Goal: Information Seeking & Learning: Learn about a topic

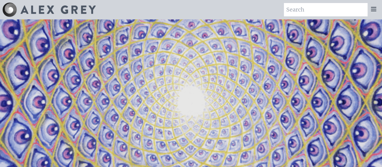
click at [372, 8] on icon at bounding box center [373, 8] width 7 height 7
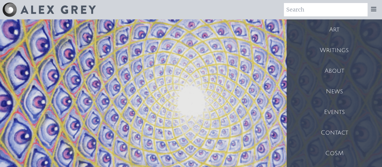
click at [349, 48] on div "Writings" at bounding box center [335, 50] width 96 height 21
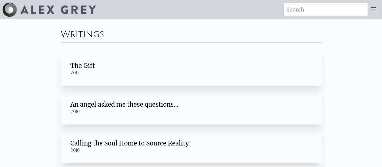
click at [168, 104] on div "An angel asked me these questions…" at bounding box center [191, 104] width 242 height 8
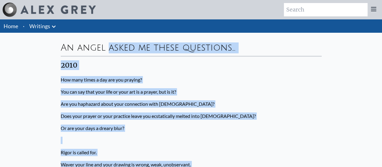
drag, startPoint x: 141, startPoint y: 82, endPoint x: 60, endPoint y: 46, distance: 88.0
copy div "An angel asked me these questions… 2010 How many times a day are you praying? Y…"
click at [311, 79] on p "How many times a day are you praying?" at bounding box center [191, 79] width 261 height 12
